Goal: Communication & Community: Answer question/provide support

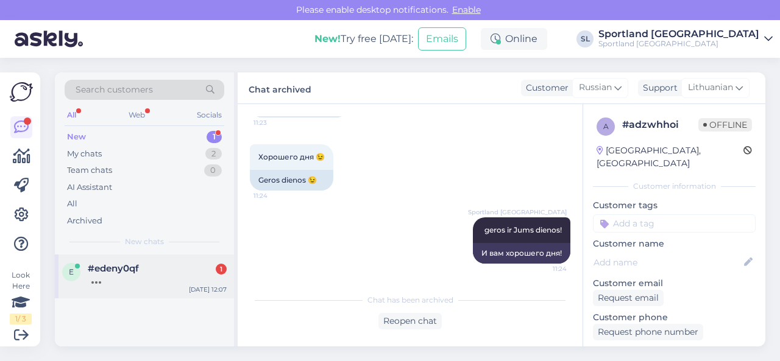
click at [156, 270] on div "#edeny0qf 1" at bounding box center [157, 268] width 139 height 11
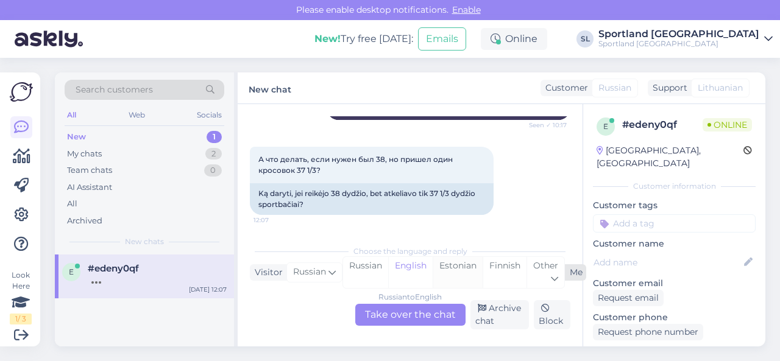
scroll to position [926, 0]
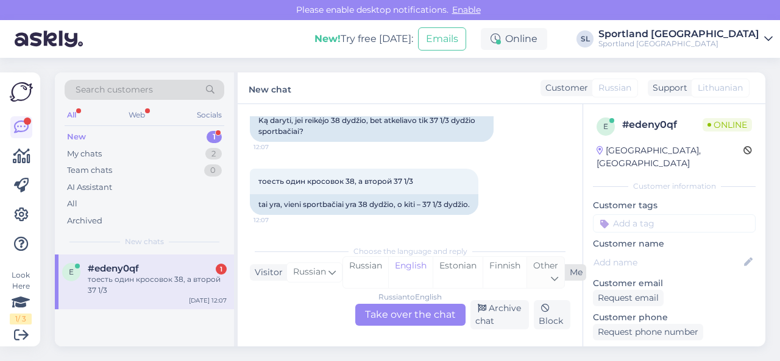
click at [541, 267] on span "Other" at bounding box center [545, 265] width 25 height 11
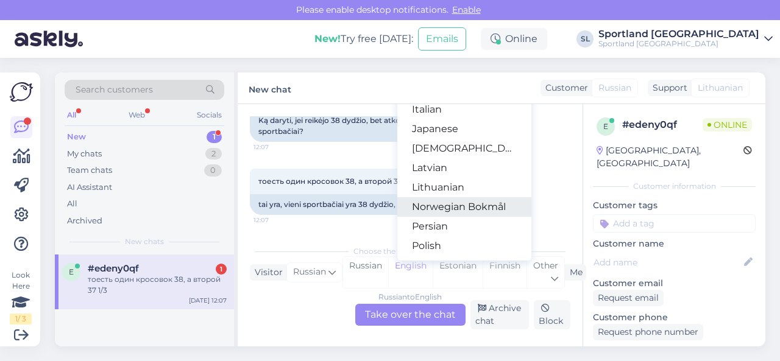
scroll to position [305, 0]
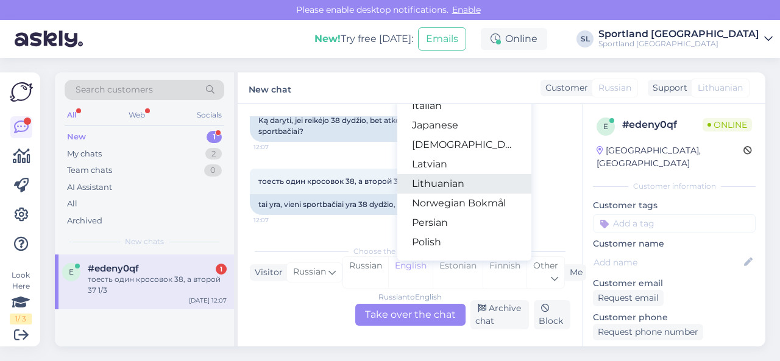
click at [441, 186] on link "Lithuanian" at bounding box center [464, 184] width 134 height 20
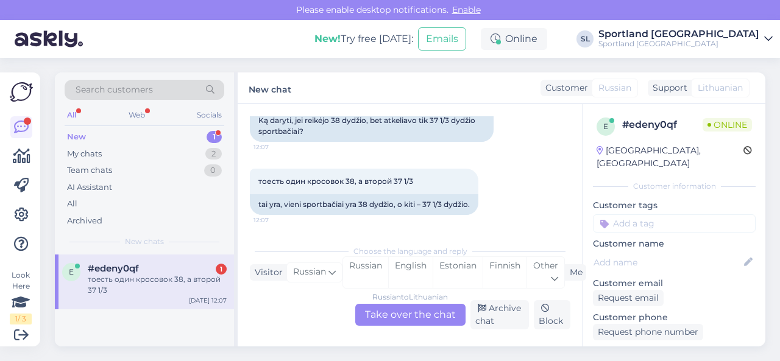
click at [417, 313] on div "Russian to Lithuanian Take over the chat" at bounding box center [410, 315] width 110 height 22
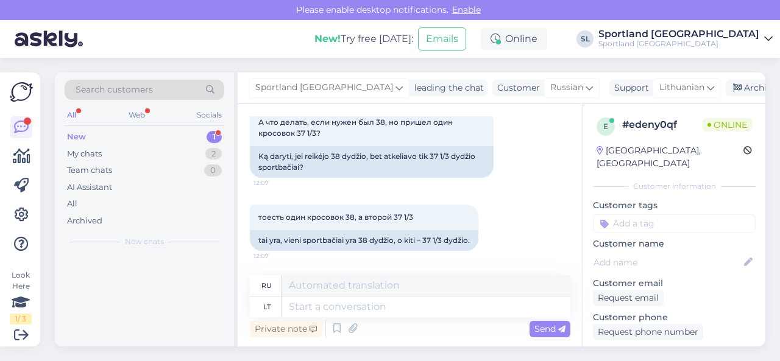
scroll to position [890, 0]
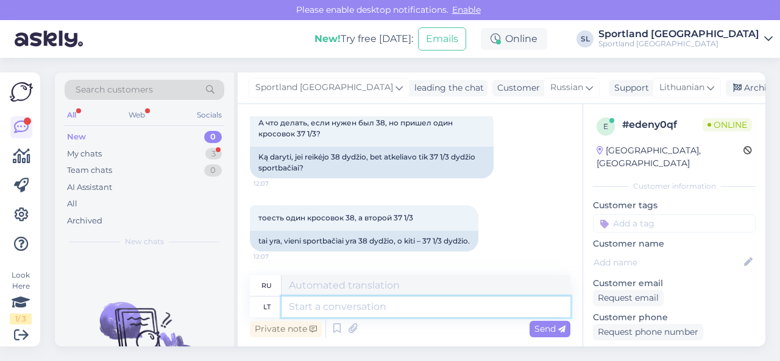
click at [395, 305] on textarea at bounding box center [426, 307] width 289 height 21
click at [408, 304] on textarea at bounding box center [426, 307] width 289 height 21
type textarea "užsakėte"
type textarea "вы заказали"
type textarea "užsakėte 38 d"
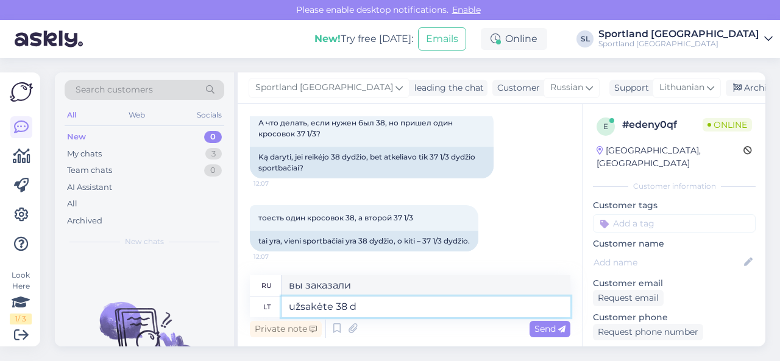
type textarea "вы заказали 38"
type textarea "užsakėte 38 dydį, t"
type textarea "вы заказали размер 38,"
type textarea "užsakėte 38 dydį, tačiau g"
type textarea "вы заказали размер 38, но"
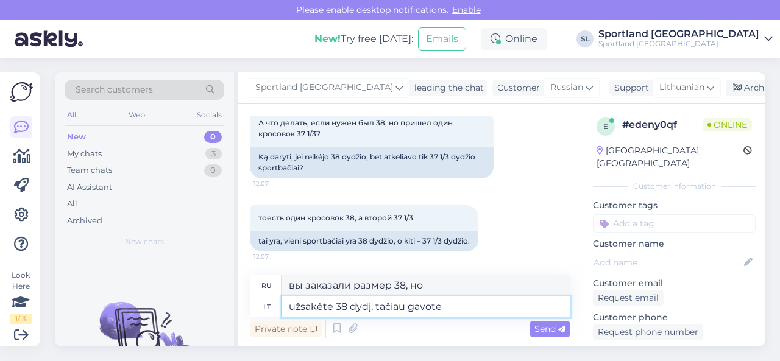
type textarea "užsakėte 38 dydį, tačiau gavote"
type textarea "вы заказали размер 38, но получили"
type textarea "užsakėte 38 dydį, tačiau gavote 37"
type textarea "вы заказали размер 38, но получили 3"
type textarea "užsakėte 38 dydį, tačiau gavote 37"
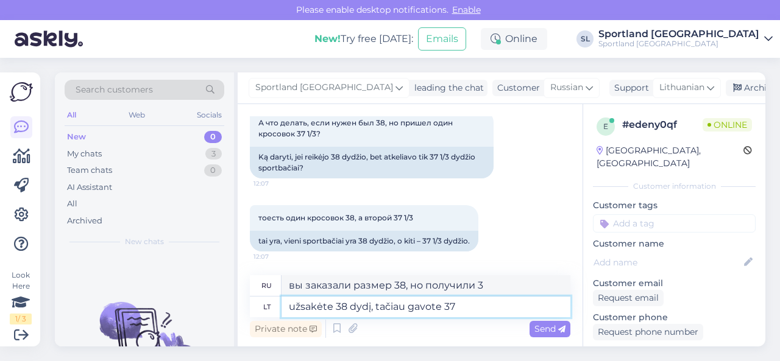
type textarea "вы заказали размер 38, а получили размер 37"
type textarea "užsakėte 38 dydį, tačiau gavote 37 1/"
type textarea "вы заказали размер 38, а получили 37 1"
type textarea "užsakėte 38 dydį, tačiau gavote 37 1/3, t"
type textarea "вы заказали размер 38, но получили размер 37 1/3,"
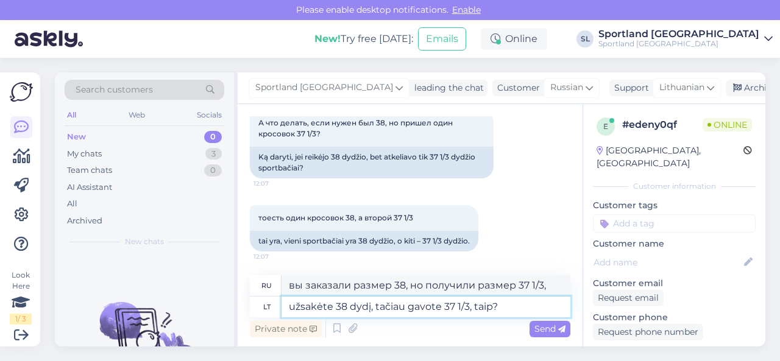
type textarea "užsakėte 38 dydį, tačiau gavote 37 1/3, taip?"
type textarea "Вы заказали размер 38, а получили 37 1/3, верно?"
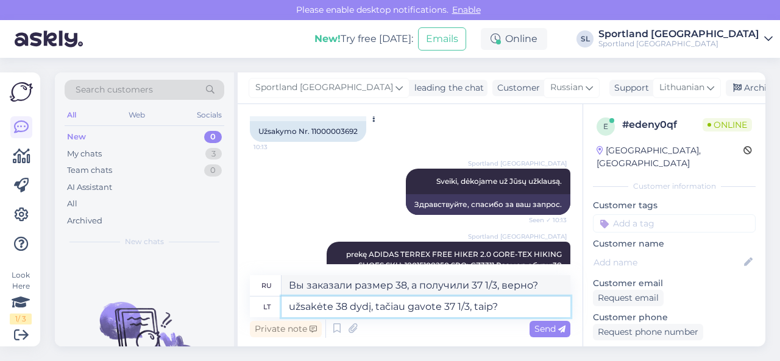
scroll to position [98, 0]
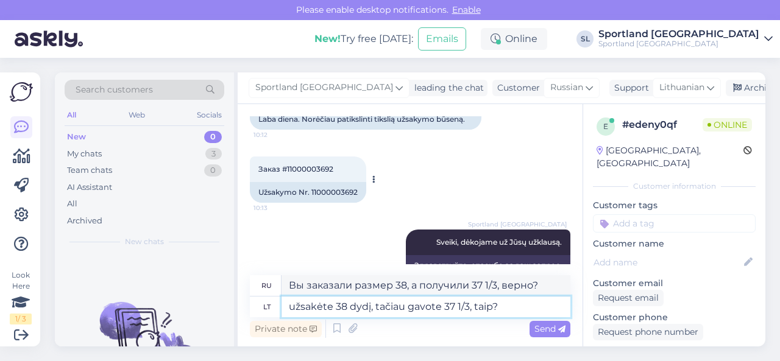
type textarea "užsakėte 38 dydį, tačiau gavote 37 1/3, taip?"
click at [341, 192] on div "Užsakymo Nr. 11000003692" at bounding box center [308, 192] width 116 height 21
copy div "11000003692"
click at [541, 328] on span "Send" at bounding box center [549, 329] width 31 height 11
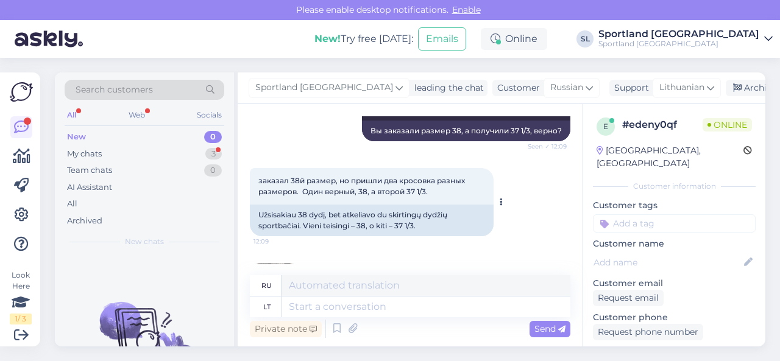
scroll to position [1134, 0]
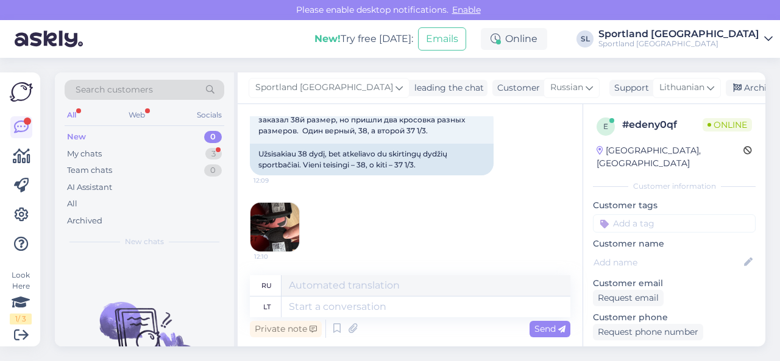
click at [288, 227] on img at bounding box center [274, 227] width 49 height 49
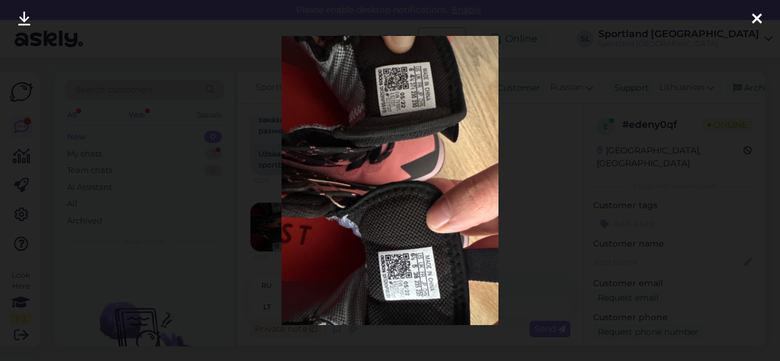
click at [552, 208] on div at bounding box center [390, 180] width 780 height 361
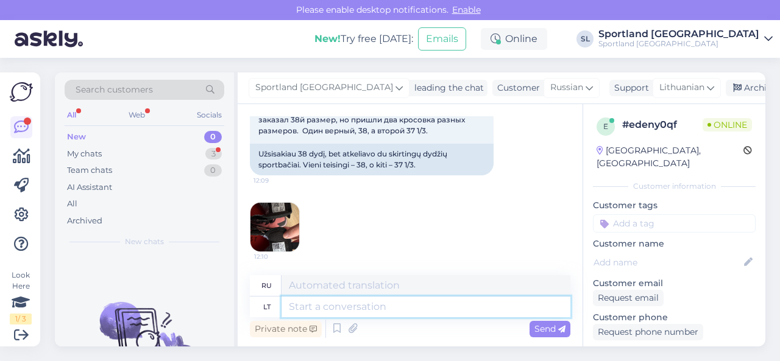
click at [422, 304] on textarea at bounding box center [426, 307] width 289 height 21
type textarea "labai a"
type textarea "очень"
type textarea "labai atsiprašome"
type textarea "нам очень жаль"
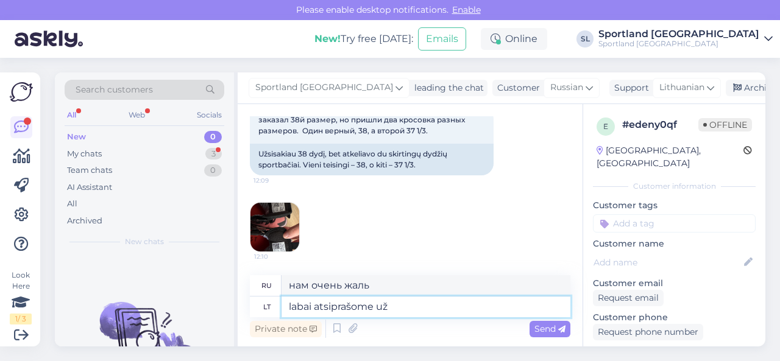
type textarea "labai atsiprašome už"
type textarea "мы очень сожалеем [PERSON_NAME]"
type textarea "labai atsiprašome už šią n"
type textarea "Мы очень сожалеем об этом."
type textarea "labai atsiprašome už šią nepatogią s"
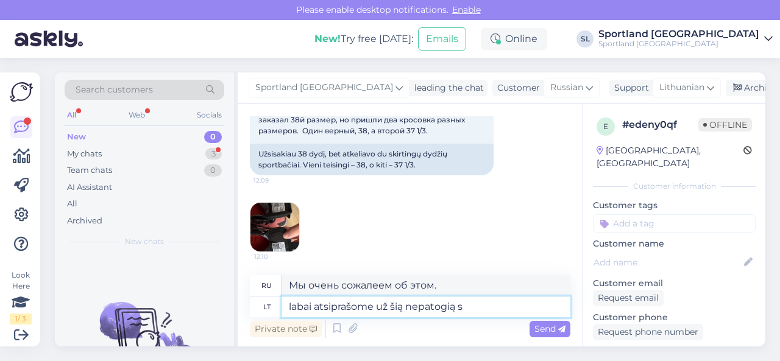
type textarea "Приносим извинения за доставленные неудобства."
type textarea "labai atsiprašome už šią nepatogią situaciją."
type textarea "Мы очень сожалеем о сложившейся неприятной ситуации."
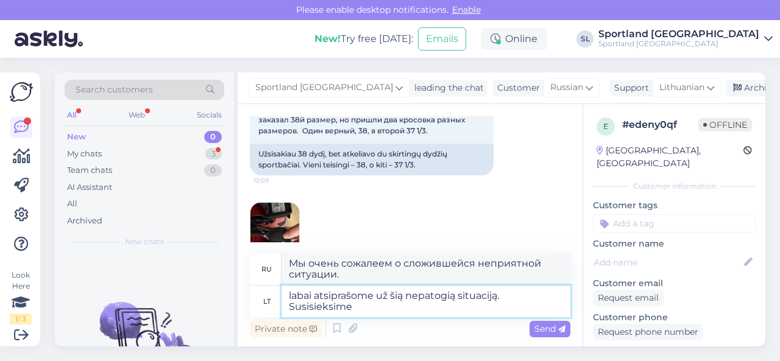
type textarea "labai atsiprašome už šią nepatogią situaciją. Susisieksime s"
type textarea "Приносим извинения за доставленные неудобства. Мы свяжемся с вами."
type textarea "labai atsiprašome už šią nepatogią situaciją. Susisieksime su sandėliu dėl Jūsų…"
type textarea "Приносим извинения за доставленные неудобства. Мы свяжемся со складом по поводу…"
type textarea "labai atsiprašome už šią nepatogią situaciją. Susisieksime su sandėliu dėl Jūsų…"
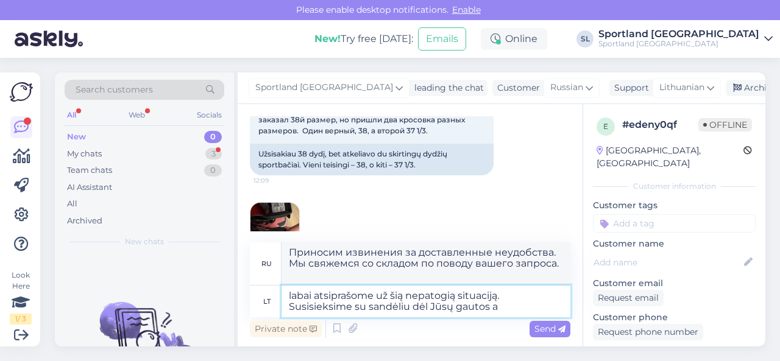
type textarea "Приносим извинения за доставленные неудобства. Мы свяжемся со складом по поводу…"
type textarea "labai atsiprašome už šią nepatogią situaciją. Susisieksime su sandėliu dėl Jūsų…"
type textarea "Приносим извинения за доставленные неудобства. Мы свяжемся со складом по поводу…"
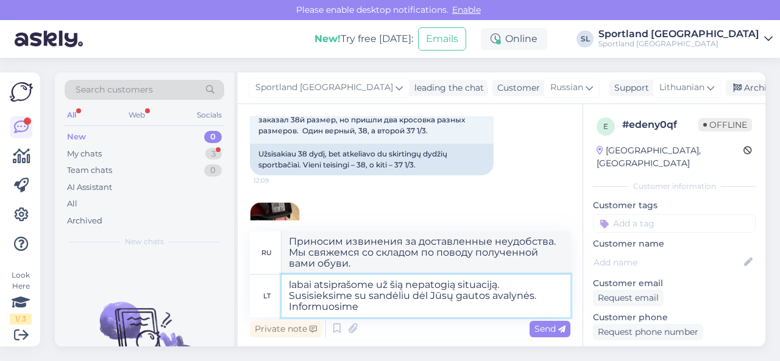
type textarea "labai atsiprašome už šią nepatogią situaciją. Susisieksime su sandėliu dėl Jūsų…"
type textarea "Приносим извинения за доставленные неудобства. Мы свяжемся со складом по поводу…"
type textarea "labai atsiprašome už šią nepatogią situaciją. Susisieksime su sandėliu dėl Jūsų…"
type textarea "Приносим извинения за доставленные неудобства. Мы свяжемся со складом по поводу…"
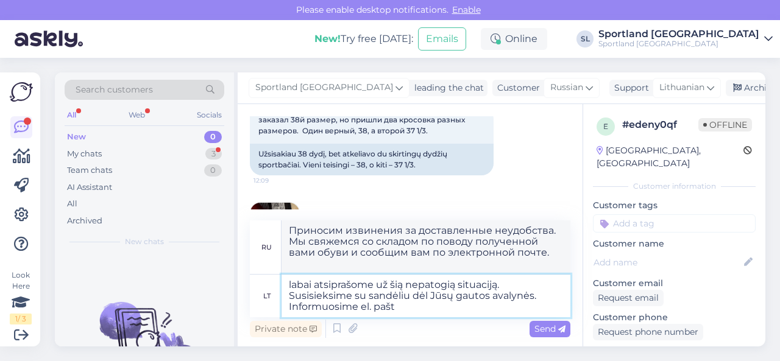
type textarea "labai atsiprašome už šią nepatogią situaciją. Susisieksime su sandėliu dėl Jūsų…"
type textarea "Приносим извинения за доставленные неудобства. Мы свяжемся со складом по поводу…"
type textarea "labai atsiprašome už šią nepatogią situaciją. Susisieksime su sandėliu dėl Jūsų…"
type textarea "Приносим извинения за доставленные неудобства. Мы свяжемся со складом по поводу…"
type textarea "labai atsiprašome už šią nepatogią situaciją. Susisieksime su sandėliu dėl Jūsų…"
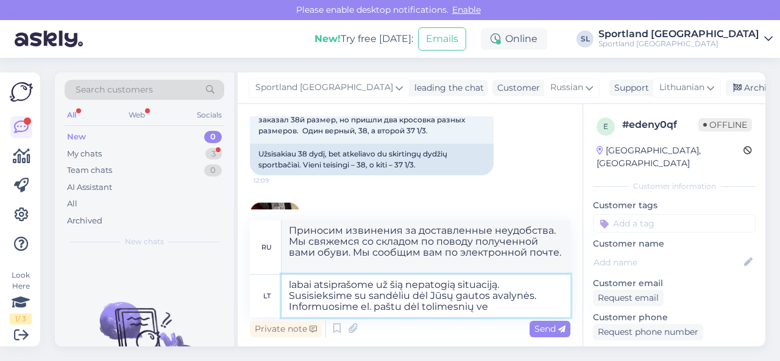
type textarea "Приносим извинения за доставленные неудобства. Мы свяжемся со складом по поводу…"
type textarea "labai atsiprašome už šią nepatogią situaciją. Susisieksime su sandėliu dėl Jūsų…"
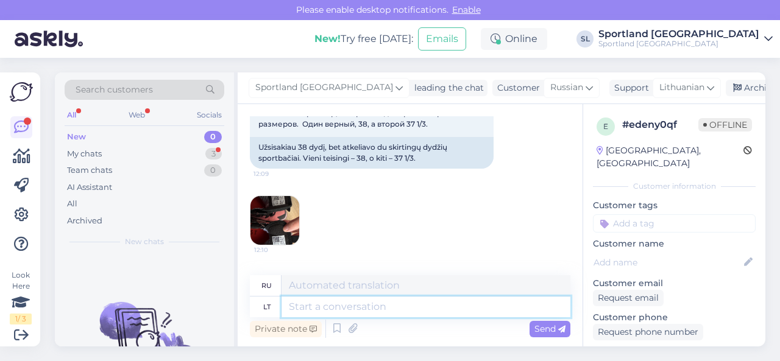
scroll to position [1140, 0]
click at [284, 213] on img at bounding box center [274, 221] width 49 height 49
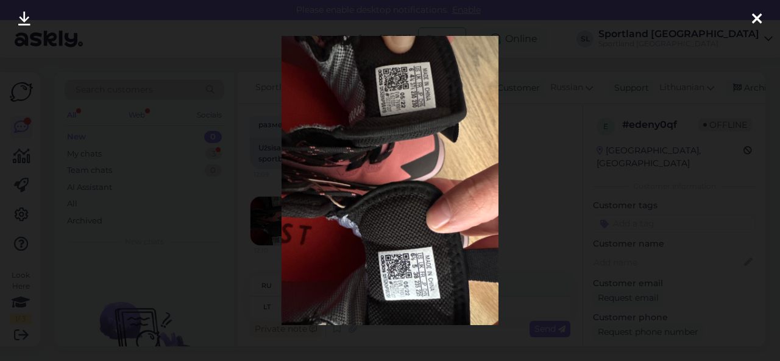
click at [558, 202] on div at bounding box center [390, 180] width 780 height 361
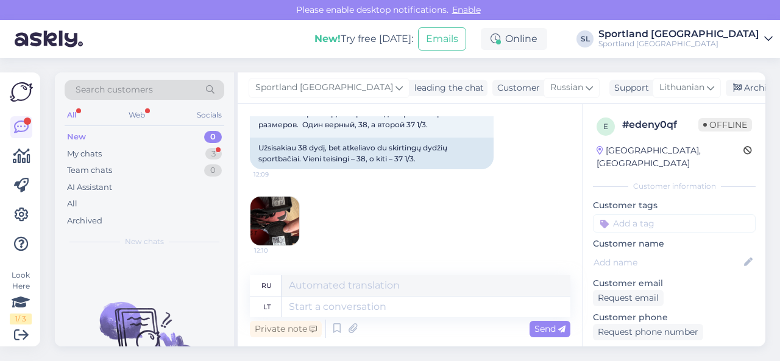
scroll to position [1379, 0]
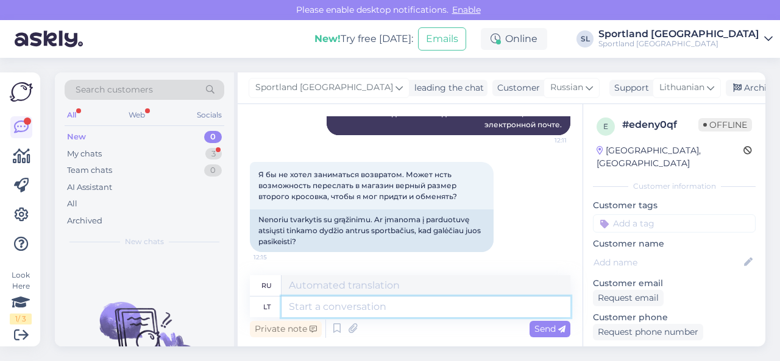
click at [405, 309] on textarea at bounding box center [426, 307] width 289 height 21
type textarea "matome, j"
type textarea "мы видим,"
type textarea "matome, jog"
type textarea "мы видим, что"
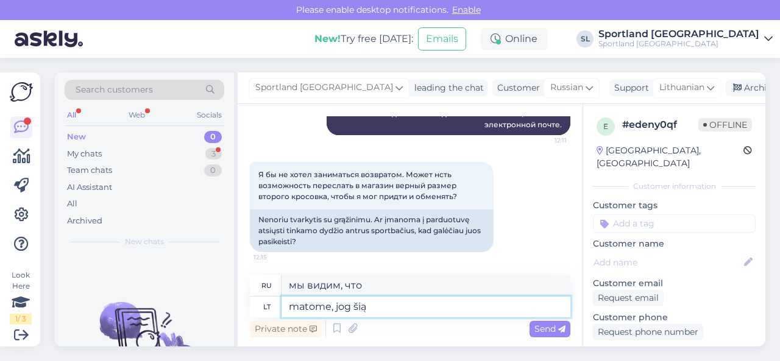
type textarea "matome, jog šią p"
type textarea "мы видим, что это"
type textarea "matome, jog šią prekę"
type textarea "мы видим, что этот продукт"
type textarea "matome, jog šią prekę gavote iš K"
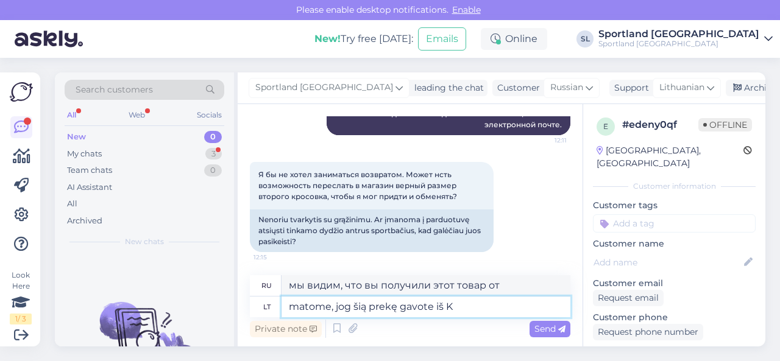
type textarea "Мы видим, что вы получили этот товар."
type textarea "matome, jog šią prekę gavote iš [GEOGRAPHIC_DATA]"
type textarea "Мы видим, что вы получили этот товар из [GEOGRAPHIC_DATA]."
type textarea "matome, jog šią prekę gavote iš [GEOGRAPHIC_DATA]"
type textarea "Мы видим, что вы получили этот товар от Kaunas Sportland."
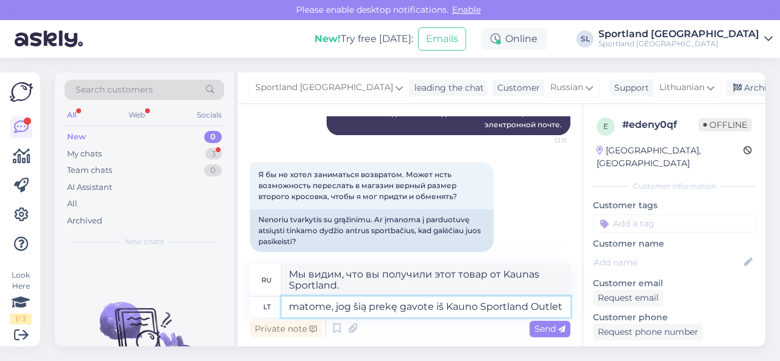
type textarea "matome, jog šią prekę gavote iš Kauno Sportland Outlet"
type textarea "Мы видим, что вы получили этот товар из Kaunas Sportland Outlet."
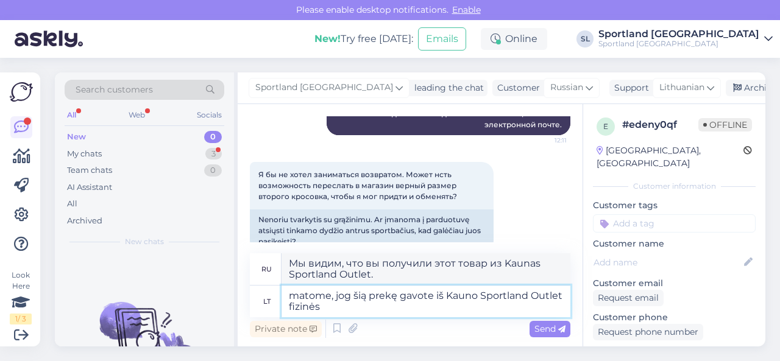
type textarea "matome, jog šią prekę gavote iš Kauno Sportland Outlet fizinės p"
type textarea "Мы видим, что вы получили этот товар в физическом магазине Kaunas Sportland Out…"
type textarea "matome, jog šią prekę gavote iš Kauno Sportland Outlet fizinės parduotuvės"
type textarea "Мы видим, что вы получили этот товар из физического магазина Kaunas Sportland O…"
type textarea "matome, jog šią prekę gavote iš Kauno Sportland Outlet fizinės parduotuvės sand…"
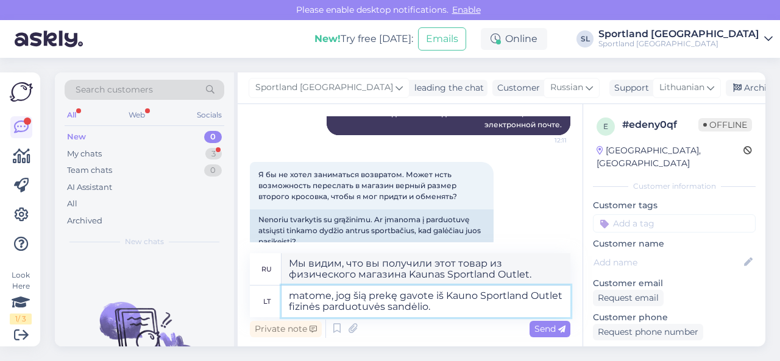
type textarea "Мы видим, что вы получили этот товар со склада физического магазина Kaunas Spor…"
type textarea "matome, jog šią prekę gavote iš Kauno Sportland Outlet fizinės parduotuvės sand…"
type textarea "Мы видим, что вы получили этот товар со склада магазина Kaunas Sportland Outlet…"
type textarea "matome, jog šią prekę gavote iš Kauno Sportland Outlet fizinės parduotuvės sand…"
type textarea "Мы видим, что вы получили этот товар со склада физического магазина Kaunas Spor…"
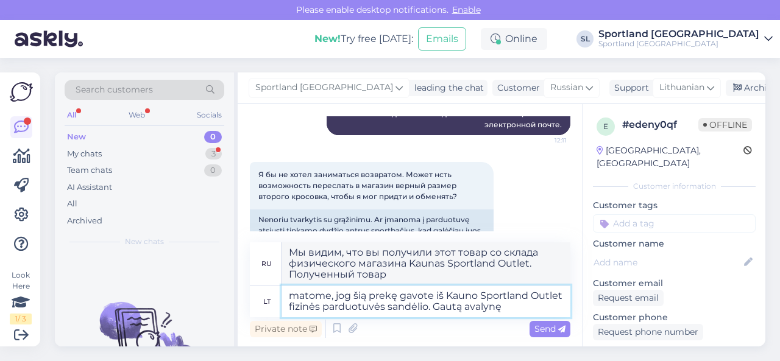
type textarea "matome, jog šią prekę gavote iš Kauno Sportland Outlet fizinės parduotuvės sand…"
type textarea "Мы видим, что вы получили этот товар со склада физического магазина Kaunas Spor…"
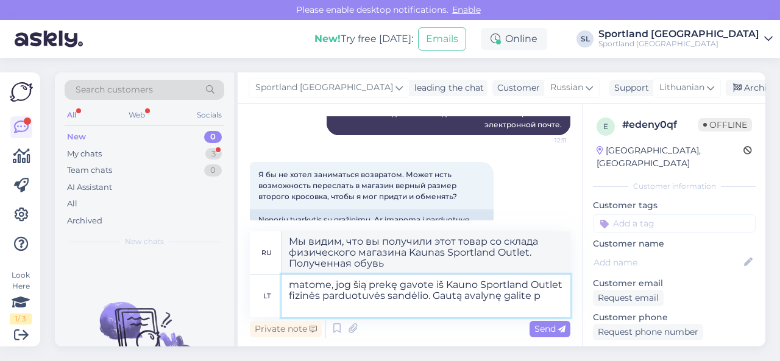
type textarea "matome, jog šią prekę gavote iš Kauno Sportland Outlet fizinės parduotuvės sand…"
type textarea "Мы видим, что вы получили этот товар со склада магазина Kaunas Sportland Outlet…"
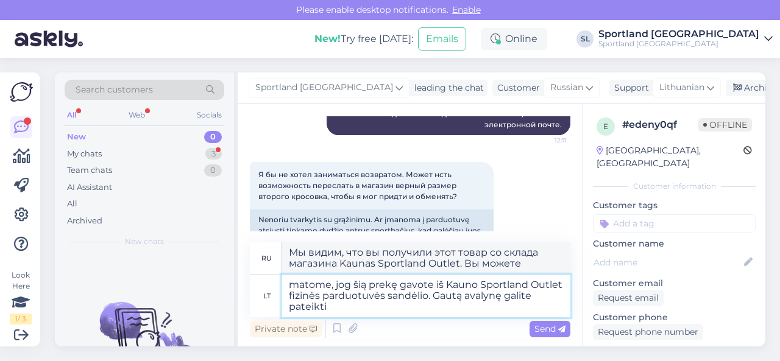
type textarea "matome, jog šią prekę gavote iš Kauno Sportland Outlet fizinės parduotuvės sand…"
type textarea "Мы видим, что вы получили этот товар со склада физического магазина Kaunas Spor…"
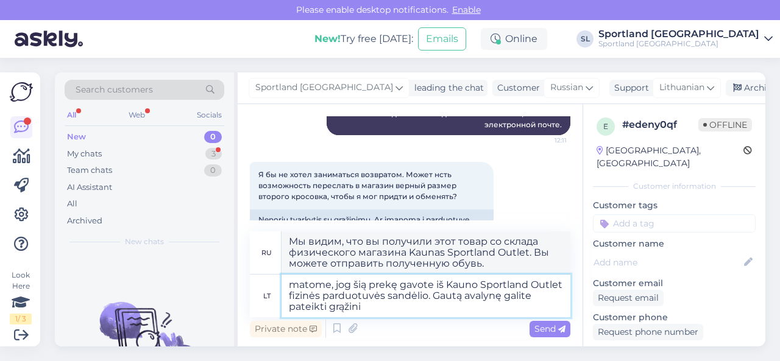
type textarea "matome, jog šią prekę gavote iš Kauno Sportland Outlet fizinės parduotuvės sand…"
type textarea "Мы видим, что вы получили этот товар со склада магазина Kaunas Sportland Outlet…"
type textarea "matome, jog šią prekę gavote iš Kauno Sportland Outlet fizinės parduotuvės sand…"
type textarea "Мы видим, что вы получили этот товар со склада физического магазина Kaunas Spor…"
type textarea "matome, jog šią prekę gavote iš Kauno Sportland Outlet fizinės parduotuvės sand…"
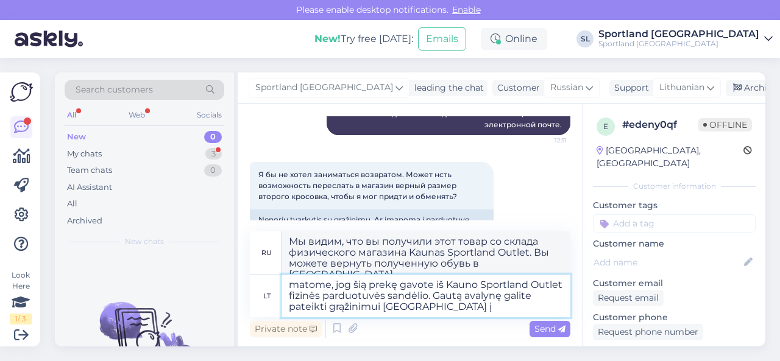
type textarea "Мы видим, что вы получили этот товар со склада магазина Kaunas Sportland Outlet…"
type textarea "matome, jog šią prekę gavote iš Kauno Sportland Outlet fizinės parduotuvės sand…"
type textarea "Мы видим, что вы получили этот товар со склада магазина Kaunas Sportland Outlet…"
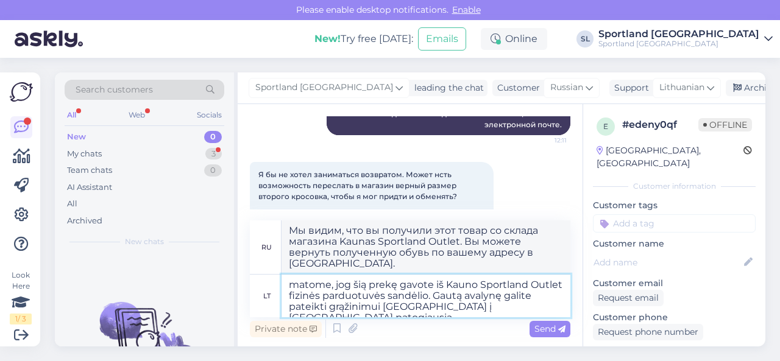
type textarea "matome, jog šią prekę gavote iš Kauno Sportland Outlet fizinės parduotuvės sand…"
type textarea "Мы видим, что вы получили этот товар со склада физического магазина Kaunas Spor…"
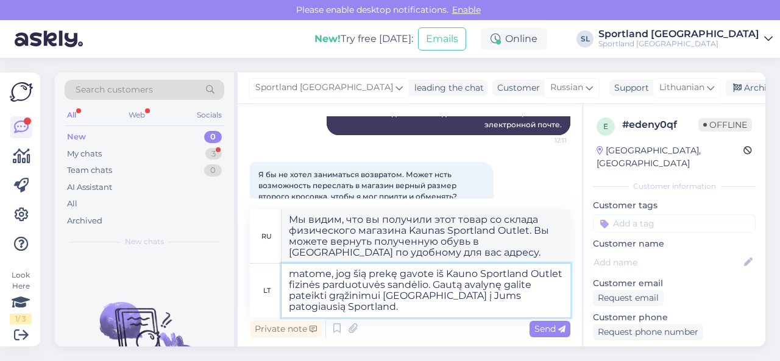
type textarea "matome, jog šią prekę gavote iš Kauno Sportland Outlet fizinės parduotuvės sand…"
type textarea "Мы видим, что вы получили этот товар со склада физического магазина Sportland O…"
click at [377, 310] on textarea "matome, jog šią prekę gavote iš Kauno Sportland Outlet fizinės parduotuvės sand…" at bounding box center [426, 291] width 289 height 54
type textarea "matome, jog šią prekę gavote iš Kauno Sportland Outlet fizinės parduotuvės sand…"
type textarea "Мы видим, что вы получили этот товар со склада физического магазина Sportland O…"
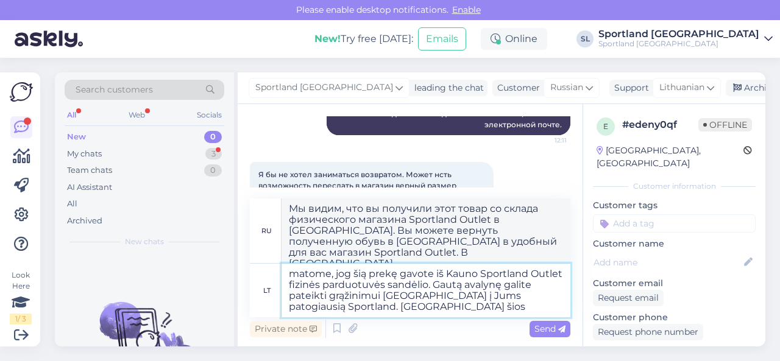
type textarea "matome, jog šią prekę gavote iš Kauno Sportland Outlet fizinės parduotuvės sand…"
type textarea "Мы видим, что вы получили этот товар со склада физического магазина Sportland O…"
type textarea "matome, jog šią prekę gavote iš Kauno Sportland Outlet fizinės parduotuvės sand…"
type textarea "Мы видим, что вы получили этот товар со склада физического магазина Sportland O…"
type textarea "matome, jog šią prekę gavote iš Kauno Sportland Outlet fizinės parduotuvės sand…"
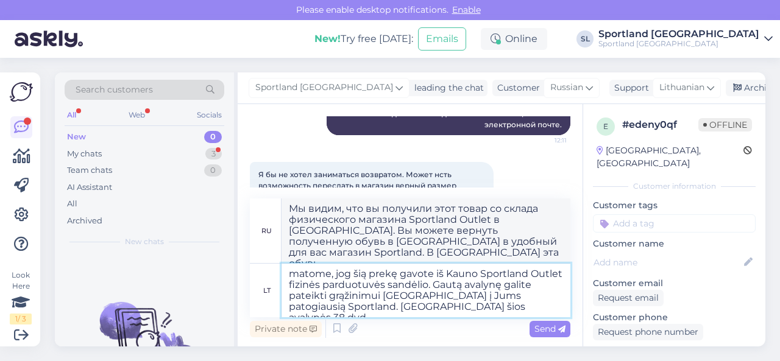
type textarea "Мы видим, что вы получили этот товар со склада физического магазина Sportland O…"
type textarea "matome, jog šią prekę gavote iš Kauno Sportland Outlet fizinės parduotuvės sand…"
type textarea "Мы видим, что вы получили этот товар со склада физического магазина Sportland O…"
type textarea "matome, jog šią prekę gavote iš Kauno Sportland Outlet fizinės parduotuvės sand…"
type textarea "Мы видим, что вы получили этот товар со склада физического магазина Sportland O…"
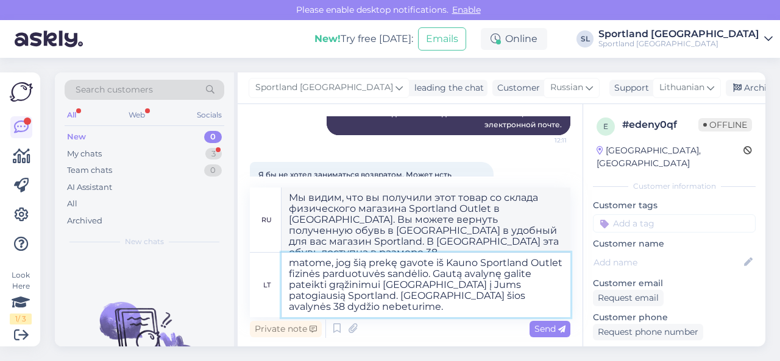
type textarea "matome, jog šią prekę gavote iš Kauno Sportland Outlet fizinės parduotuvės sand…"
type textarea "Мы видим, что вы получили этот товар со склада физического магазина Sportland O…"
type textarea "matome, jog šią prekę gavote iš Kauno Sportland Outlet fizinės parduotuvės sand…"
type textarea "Мы видим, что вы получили этот товар со склада физического магазина Sportland O…"
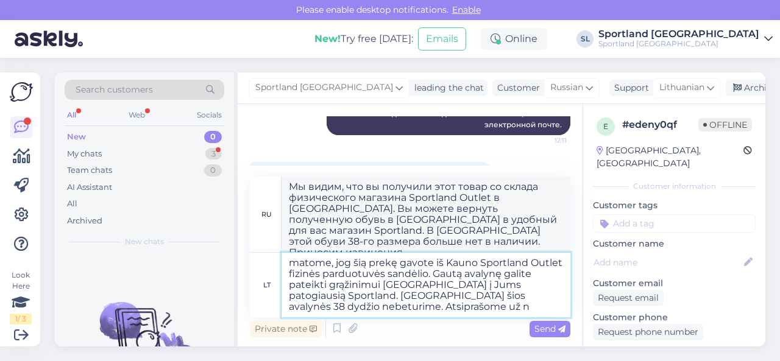
type textarea "matome, jog šią prekę gavote iš Kauno Sportland Outlet fizinės parduotuvės sand…"
type textarea "Мы видим, что вы получили этот товар со склада физического магазина Sportland O…"
type textarea "matome, jog šią prekę gavote iš Kauno Sportland Outlet fizinės parduotuvės sand…"
type textarea "Мы видим, что вы получили этот товар со склада физического магазина Sportland O…"
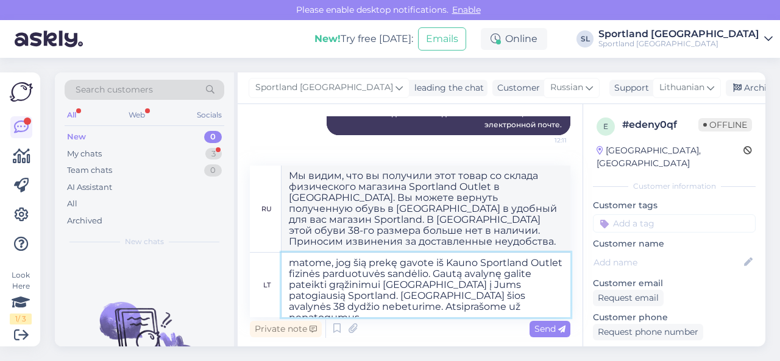
click at [341, 296] on textarea "matome, jog šią prekę gavote iš Kauno Sportland Outlet fizinės parduotuvės sand…" at bounding box center [426, 285] width 289 height 65
type textarea "matome, jog šią prekę gavote iš Kauno Sportland Outlet fizinės parduotuvės sand…"
type textarea "Мы видим, что вы получили этот товар со склада физического магазина Sportland O…"
type textarea "matome, jog šią prekę gavote iš Kauno Sportland Outlet fizinės parduotuvės sand…"
type textarea "Мы видим, что вы получили этот товар со склада физического магазина Sportland O…"
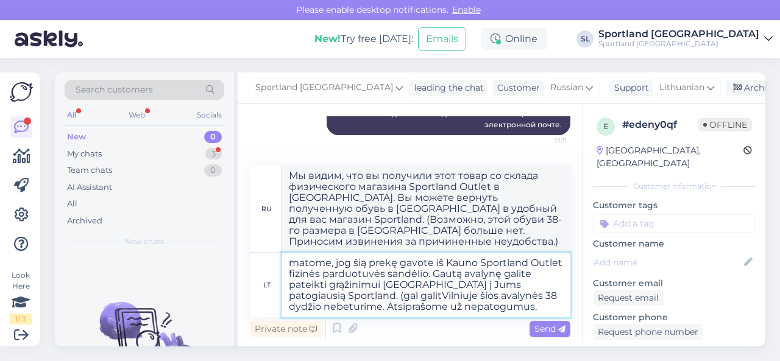
type textarea "matome, jog šią prekę gavote iš Kauno Sportland Outlet fizinės parduotuvės sand…"
type textarea "Мы видим, что вы получили этот товар со склада физического магазина Sportland O…"
type textarea "matome, jog šią prekę gavote iš Kauno Sportland Outlet fizinės parduotuvės sand…"
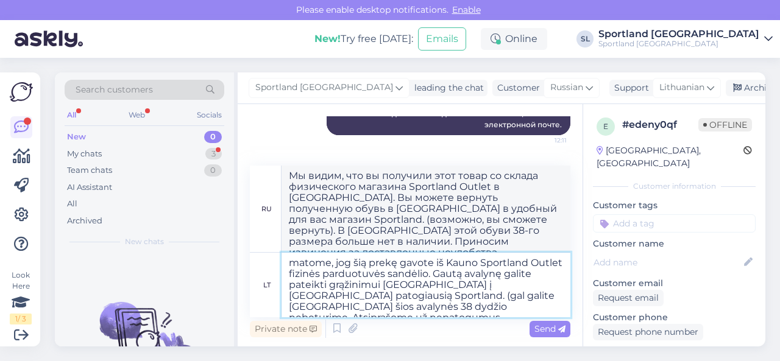
type textarea "Мы видим, что вы получили этот товар со склада физического магазина Sportland O…"
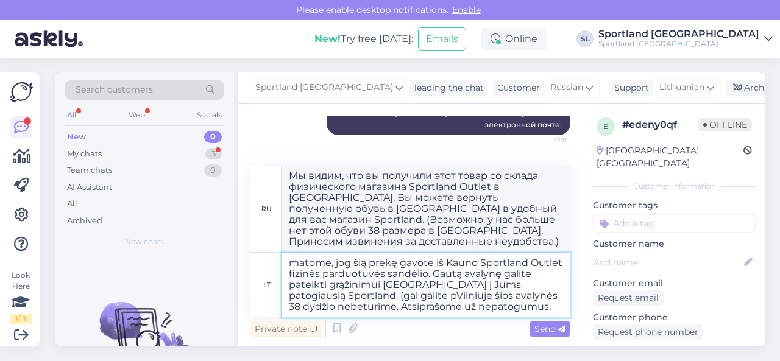
type textarea "matome, jog šią prekę gavote iš Kauno Sportland Outlet fizinės parduotuvės sand…"
type textarea "Мы видим, что вы получили этот товар со склада физического магазина Sportland O…"
type textarea "matome, jog šią prekę gavote iš Kauno Sportland Outlet fizinės parduotuvės sand…"
type textarea "Мы видим, что вы получили этот товар со склада физического магазина Sportland O…"
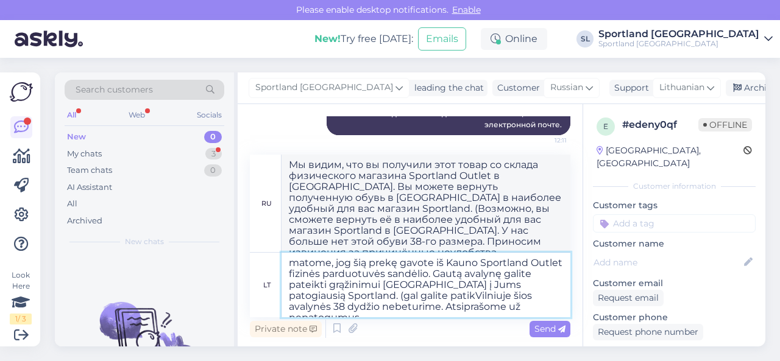
type textarea "matome, jog šią prekę gavote iš Kauno Sportland Outlet fizinės parduotuvės sand…"
type textarea "Мы видим, что вы получили этот товар со склада физического магазина Sportland O…"
type textarea "matome, jog šią prekę gavote iš Kauno Sportland Outlet fizinės parduotuvės sand…"
type textarea "Мы видим, что вы получили этот товар со склада физического магазина Sportland O…"
type textarea "matome, jog šią prekę gavote iš Kauno Sportland Outlet fizinės parduotuvės sand…"
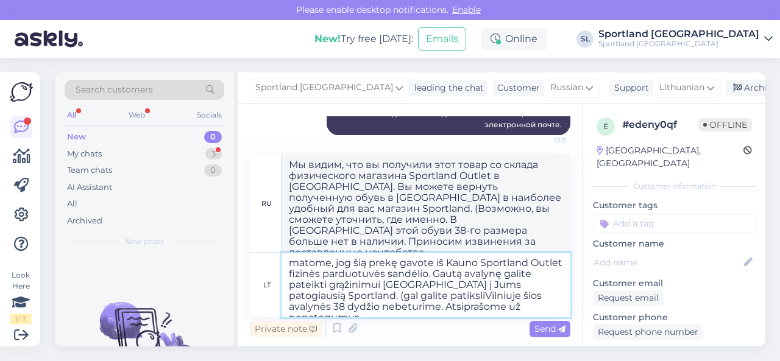
type textarea "Мы видим, что вы получили этот товар со склада физического магазина Sportland O…"
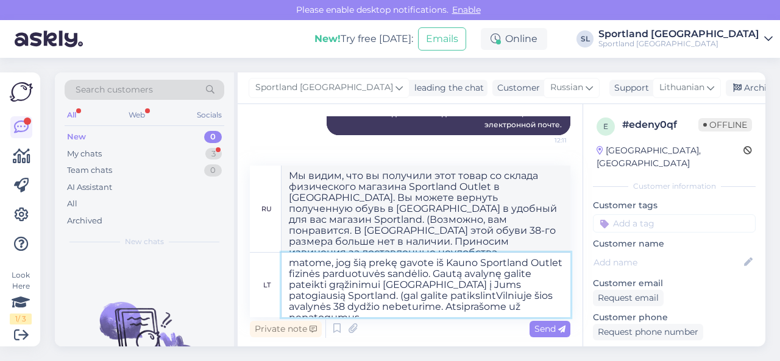
type textarea "matome, jog šią prekę gavote iš Kauno Sportland Outlet fizinės parduotuvės sand…"
type textarea "Мы видим, что вы получили этот товар со склада физического магазина Sportland O…"
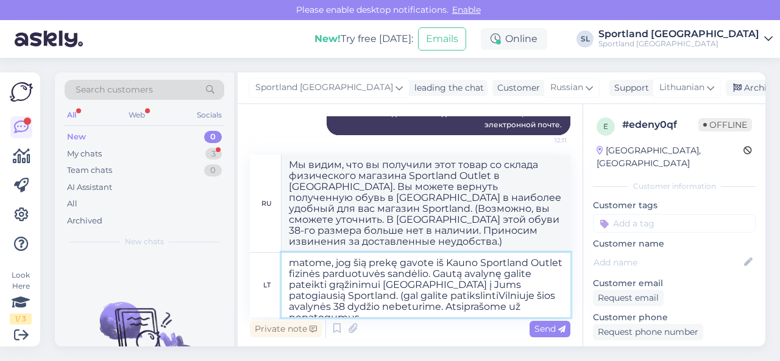
type textarea "matome, jog šią prekę gavote iš Kauno Sportland Outlet fizinės parduotuvės sand…"
type textarea "Мы видим, что вы получили этот товар со склада физического магазина Sportland O…"
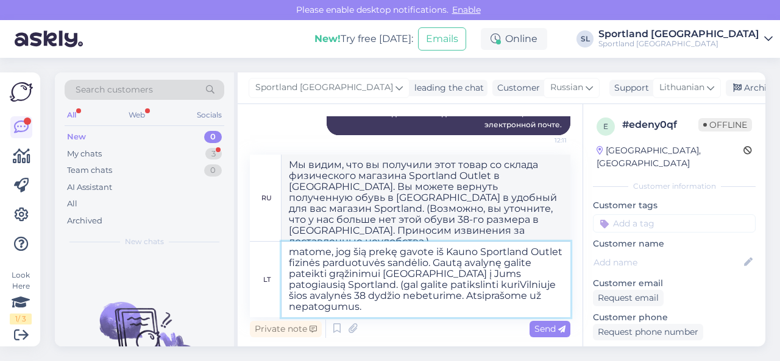
type textarea "matome, jog šią prekę gavote iš Kauno Sportland Outlet fizinės parduotuvės sand…"
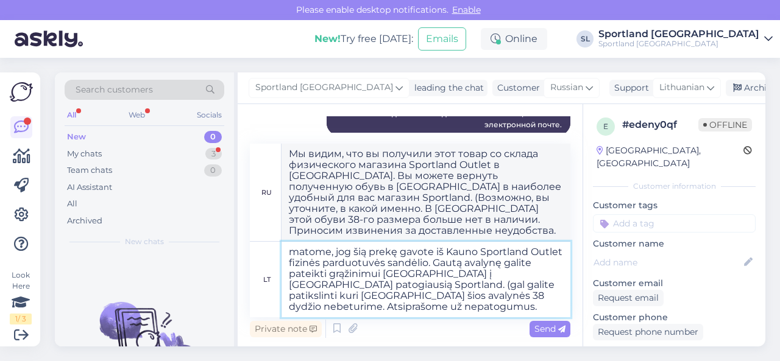
type textarea "Мы видим, что вы получили этот товар со склада физического магазина Sportland O…"
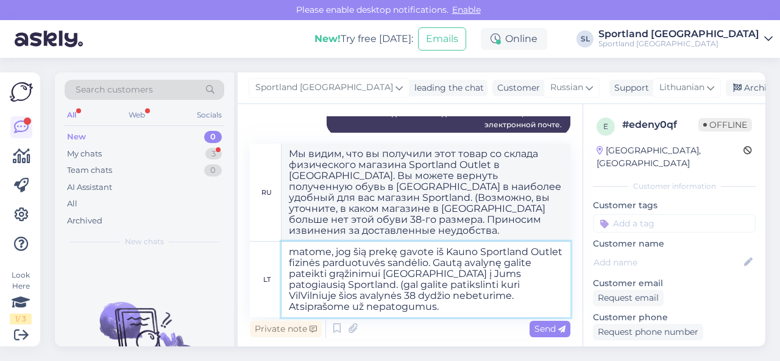
type textarea "matome, jog šią prekę gavote iš Kauno Sportland Outlet fizinės parduotuvės sand…"
type textarea "Мы видим, что вы получили этот товар со склада физического магазина Sportland O…"
type textarea "matome, jog šią prekę gavote iš Kauno Sportland Outlet fizinės parduotuvės sand…"
type textarea "Мы видим, что вы получили этот товар со склада физического магазина Sportland O…"
type textarea "matome, jog šią prekę gavote iš Kauno Sportland Outlet fizinės parduotuvės sand…"
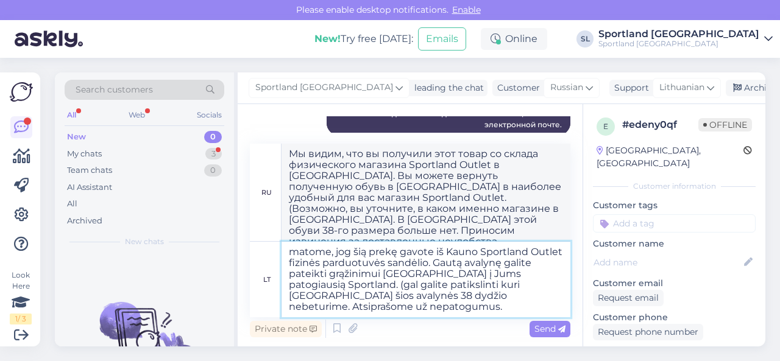
type textarea "Мы видим, что вы получили этот товар со склада физического магазина Sportland O…"
type textarea "matome, jog šią prekę gavote iš Kauno Sportland Outlet fizinės parduotuvės sand…"
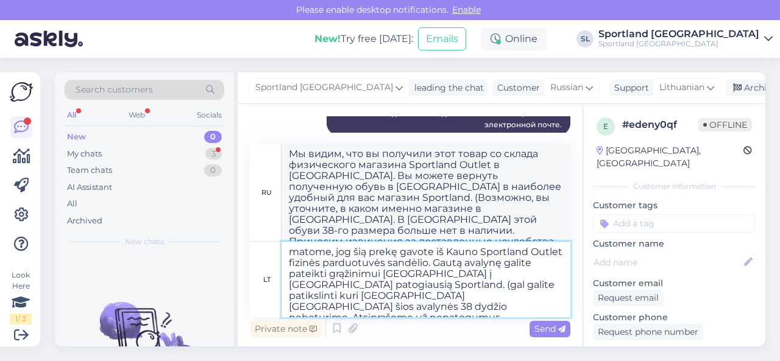
type textarea "Мы видим, что вы получили этот товар со склада физического магазина Sportland O…"
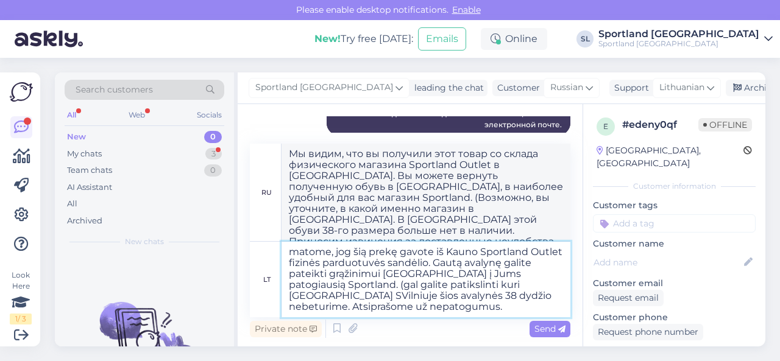
type textarea "matome, jog šią prekę gavote iš Kauno Sportland Outlet fizinės parduotuvės sand…"
type textarea "Мы видим, что вы получили этот товар со склада физического магазина Sportland O…"
type textarea "matome, jog šią prekę gavote iš Kauno Sportland Outlet fizinės parduotuvės sand…"
type textarea "Мы видим, что вы получили этот товар со склада физического магазина Sportland O…"
type textarea "matome, jog šią prekę gavote iš Kauno Sportland Outlet fizinės parduotuvės sand…"
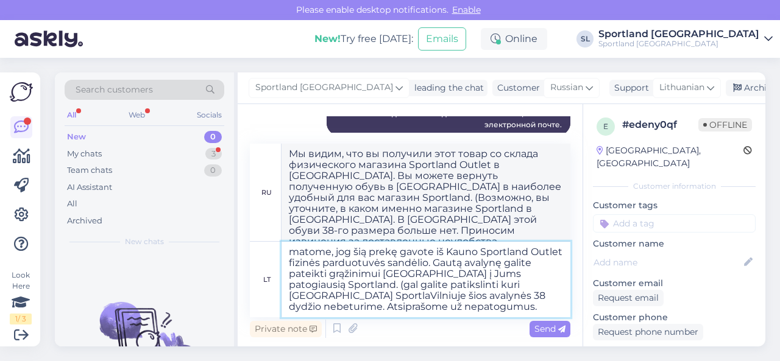
type textarea "Мы видим, что вы получили этот товар со склада физического магазина Sportland O…"
type textarea "matome, jog šią prekę gavote iš Kauno Sportland Outlet fizinės parduotuvės sand…"
type textarea "Мы видим, что вы получили этот товар со склада физического магазина Sportland O…"
type textarea "matome, jog šią prekę gavote iš Kauno Sportland Outlet fizinės parduotuvės sand…"
type textarea "Мы видим, что вы получили этот товар со склада физического магазина Sportland O…"
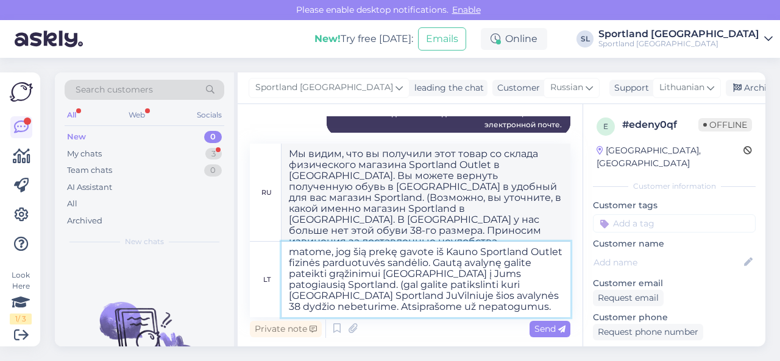
type textarea "matome, jog šią prekę gavote iš Kauno Sportland Outlet fizinės parduotuvės sand…"
type textarea "Мы видим, что вы получили этот товар со склада физического магазина Sportland O…"
type textarea "matome, jog šią prekę gavote iš Kauno Sportland Outlet fizinės parduotuvės sand…"
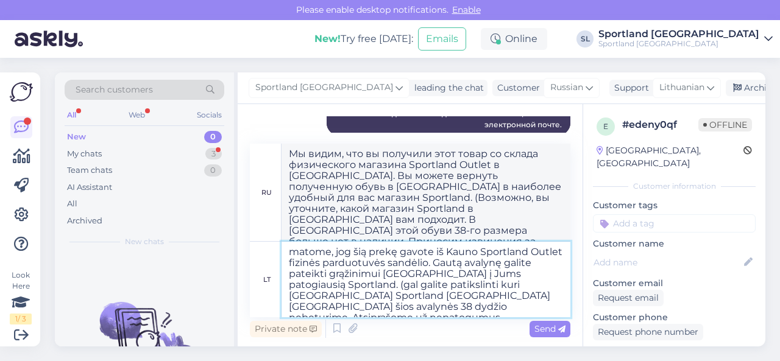
type textarea "Мы видим, что вы получили этот товар со склада физического магазина Sportland O…"
type textarea "matome, jog šią prekę gavote iš Kauno Sportland Outlet fizinės parduotuvės sand…"
type textarea "Мы видим, что вы получили этот товар со склада физического магазина Sportland O…"
type textarea "matome, jog šią prekę gavote iš Kauno Sportland Outlet fizinės parduotuvės sand…"
type textarea "Мы видим, что вы получили этот товар со склада физического магазина Sportland O…"
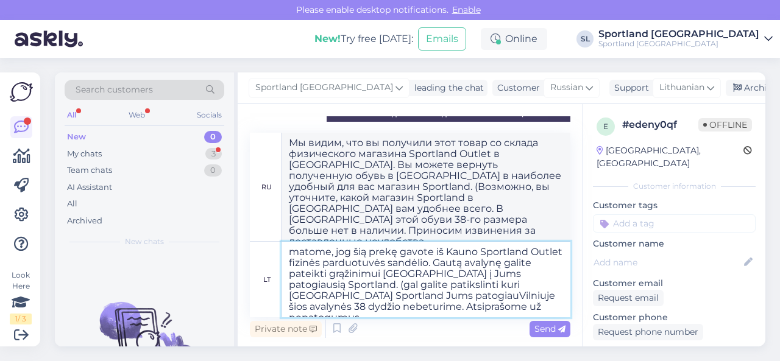
type textarea "matome, jog šią prekę gavote iš Kauno Sportland Outlet fizinės parduotuvės sand…"
type textarea "Мы видим, что вы получили этот товар со склада физического магазина Sportland O…"
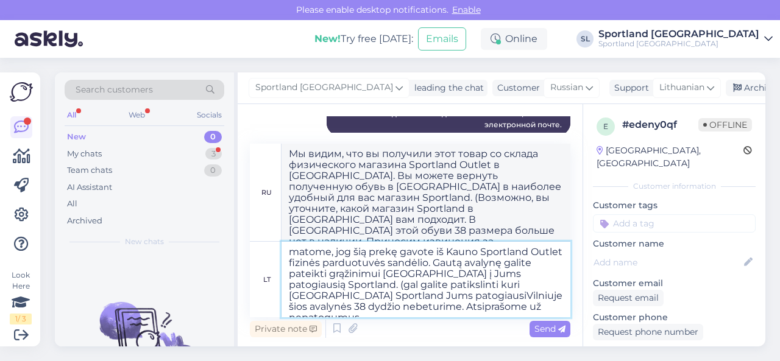
type textarea "matome, jog šią prekę gavote iš Kauno Sportland Outlet fizinės parduotuvės sand…"
type textarea "Мы видим, что вы получили этот товар со склада физического магазина Sportland O…"
type textarea "matome, jog šią prekę gavote iš Kauno Sportland Outlet fizinės parduotuvės sand…"
type textarea "Мы видим, что вы получили этот товар со склада физического магазина Sportland O…"
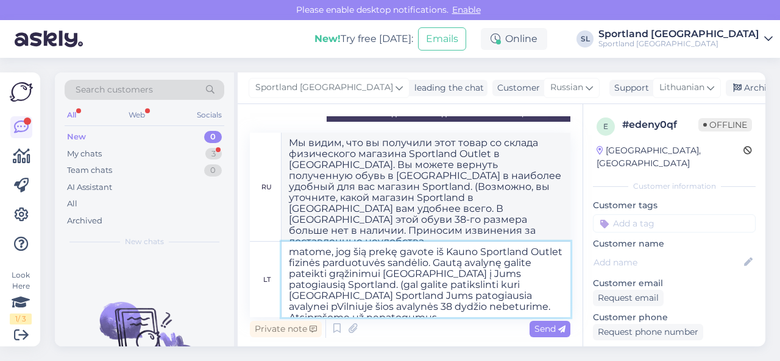
type textarea "matome, jog šią prekę gavote iš Kauno Sportland Outlet fizinės parduotuvės sand…"
type textarea "Мы видим, что вы получили этот товар со склада физического магазина Sportland O…"
type textarea "matome, jog šią prekę gavote iš Kauno Sportland Outlet fizinės parduotuvės sand…"
type textarea "Мы видим, что вы получили этот товар со склада физического магазина Sportland O…"
type textarea "matome, jog šią prekę gavote iš Kauno Sportland Outlet fizinės parduotuvės sand…"
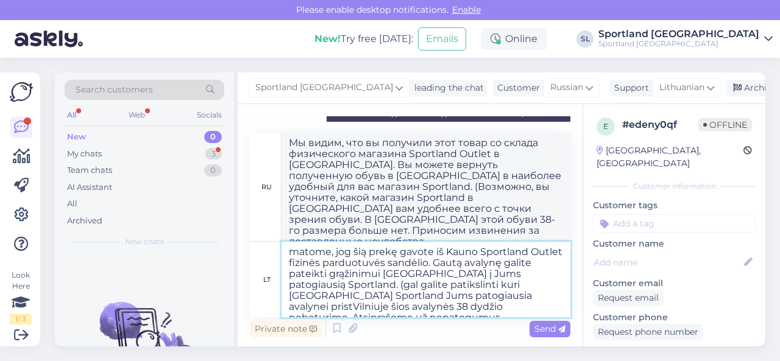
type textarea "Мы видим, что вы получили этот товар со склада физического магазина Sportland O…"
type textarea "matome, jog šią prekę gavote iš Kauno Sportland Outlet fizinės parduotuvės sand…"
type textarea "Мы видим, что вы получили этот товар со склада физического магазина Sportland O…"
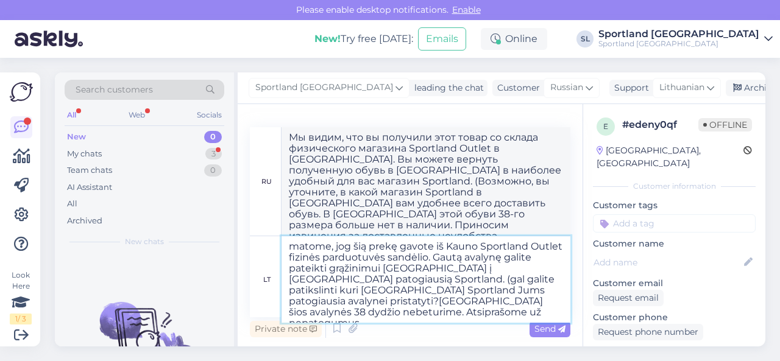
type textarea "matome, jog šią prekę gavote iš Kauno Sportland Outlet fizinės parduotuvės sand…"
type textarea "Мы видим, что вы получили этот товар со склада физического магазина Sportland O…"
type textarea "matome, jog šią prekę gavote iš Kauno Sportland Outlet fizinės parduotuvės sand…"
type textarea "Мы видим, что вы получили этот товар со склада физического магазина Sportland O…"
type textarea "matome, jog šią prekę gavote iš Kauno Sportland Outlet fizinės parduotuvės sand…"
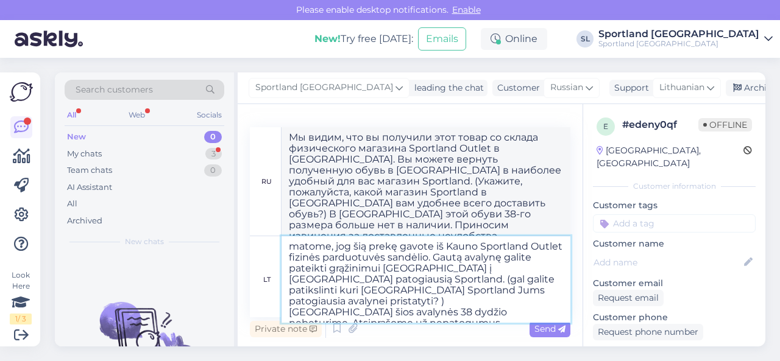
type textarea "Мы видим, что вы получили этот товар со склада физического магазина Sportland O…"
click at [508, 301] on textarea "matome, jog šią prekę gavote iš Kauno Sportland Outlet fizinės parduotuvės sand…" at bounding box center [426, 279] width 289 height 87
type textarea "matome, jog šią prekę gavote iš Kauno Sportland Outlet fizinės parduotuvės sand…"
type textarea "Мы видим, что вы получили этот товар со склада физического магазина Sportland O…"
type textarea "matome, jog šią prekę gavote iš Kauno Sportland Outlet fizinės parduotuvės sand…"
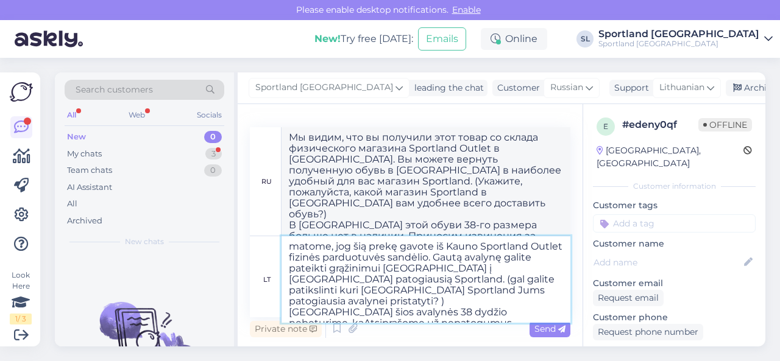
type textarea "Мы видим, что вы получили этот товар со склада физического магазина Sportland O…"
type textarea "matome, jog šią prekę gavote iš Kauno Sportland Outlet fizinės parduotuvės sand…"
type textarea "Мы видим, что вы получили этот товар со склада физического магазина Sportland O…"
type textarea "matome, jog šią prekę gavote iš Kauno Sportland Outlet fizinės parduotuvės sand…"
type textarea "Мы видим, что вы получили этот товар со склада физического магазина Sportland O…"
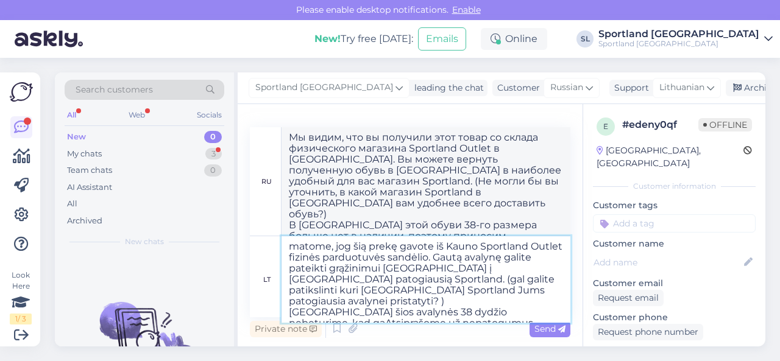
type textarea "matome, jog šią prekę gavote iš Kauno Sportland Outlet fizinės parduotuvės sand…"
type textarea "Мы видим, что вы получили этот товар со склада физического магазина Sportland O…"
type textarea "matome, jog šią prekę gavote iš Kauno Sportland Outlet fizinės parduotuvės sand…"
type textarea "Мы видим, что вы получили этот товар со склада физического магазина Sportland O…"
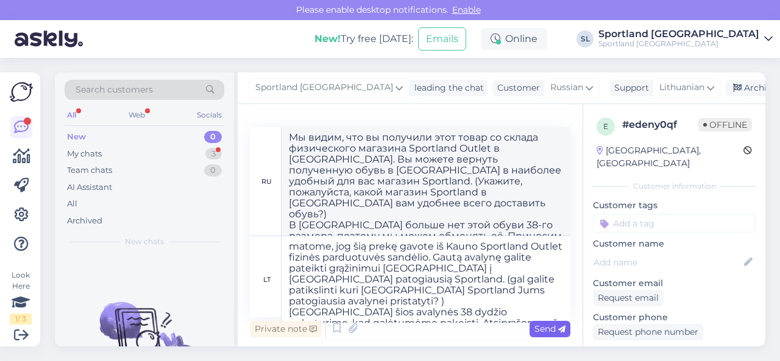
click at [545, 332] on span "Send" at bounding box center [549, 329] width 31 height 11
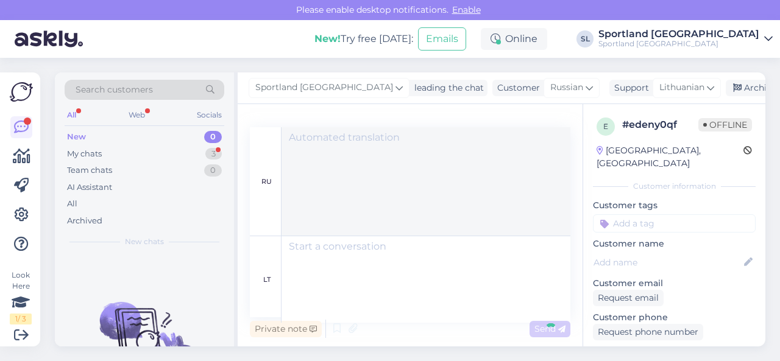
scroll to position [1606, 0]
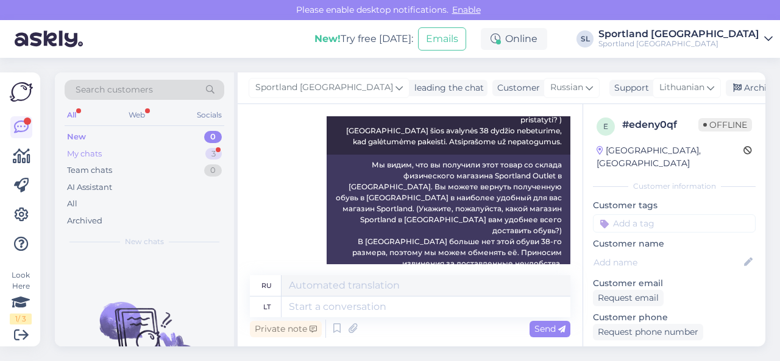
click at [195, 149] on div "My chats 3" at bounding box center [145, 154] width 160 height 17
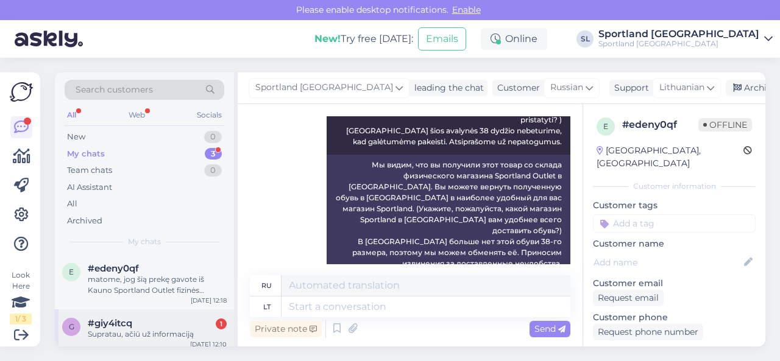
click at [165, 325] on div "#giy4itcq 1" at bounding box center [157, 323] width 139 height 11
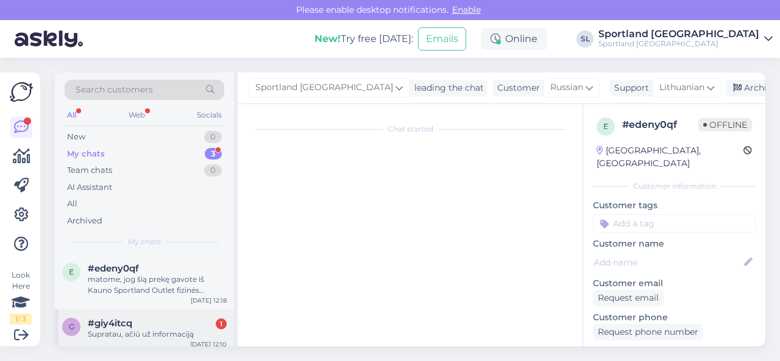
scroll to position [500, 0]
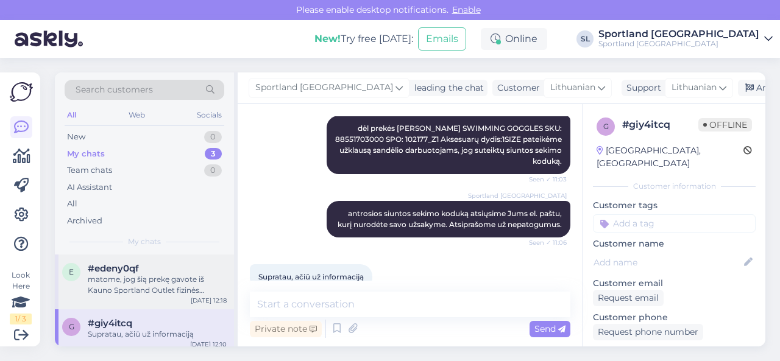
click at [149, 286] on div "matome, jog šią prekę gavote iš Kauno Sportland Outlet fizinės parduotuvės sand…" at bounding box center [157, 285] width 139 height 22
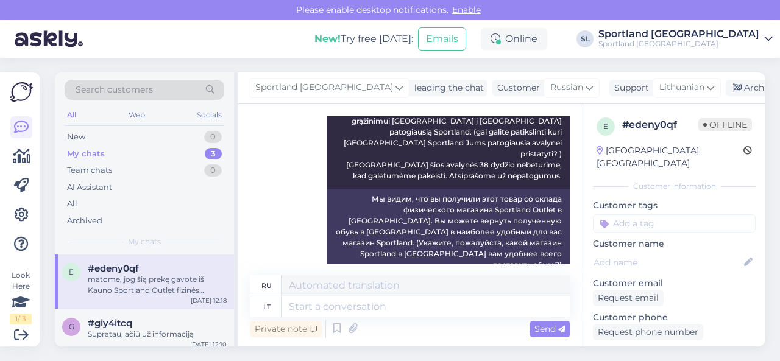
scroll to position [1606, 0]
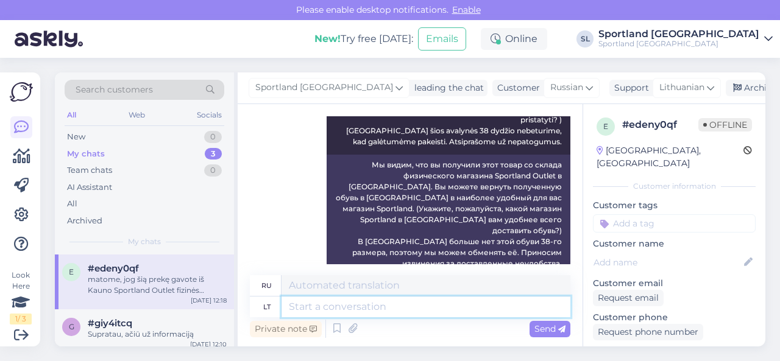
click at [367, 307] on textarea at bounding box center [426, 307] width 289 height 21
